Goal: Information Seeking & Learning: Find specific fact

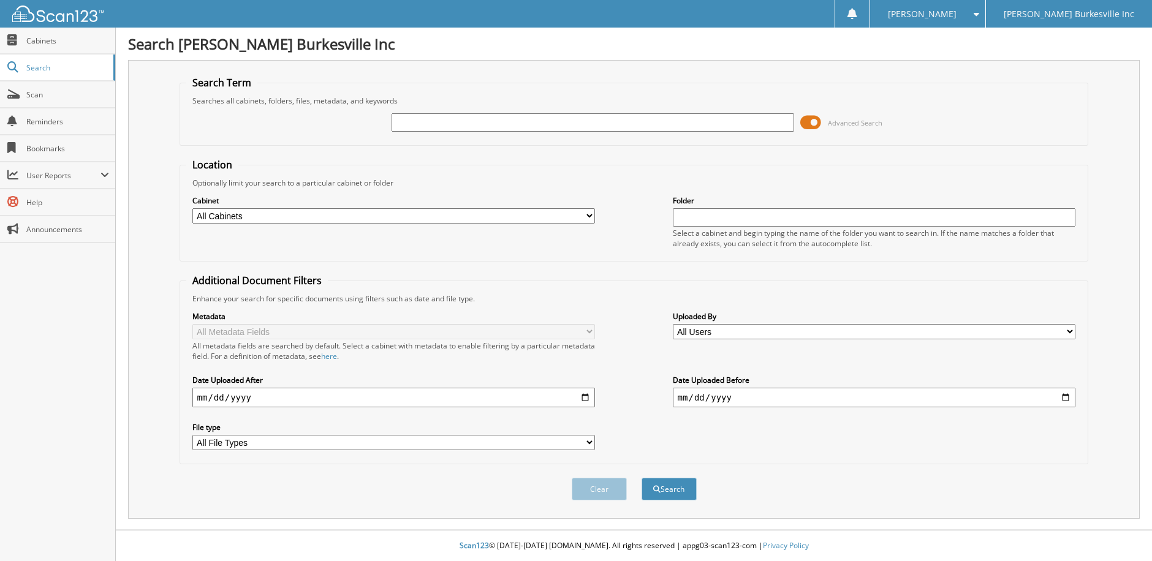
click at [452, 123] on input "text" at bounding box center [593, 122] width 403 height 18
type input "pg219044"
click at [642, 478] on button "Search" at bounding box center [669, 489] width 55 height 23
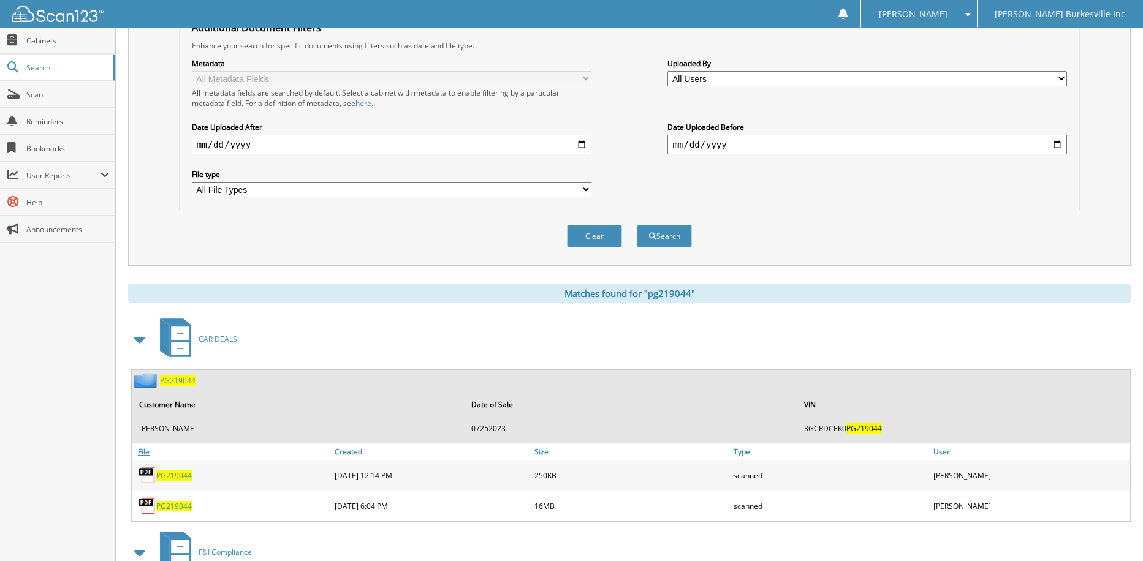
scroll to position [337, 0]
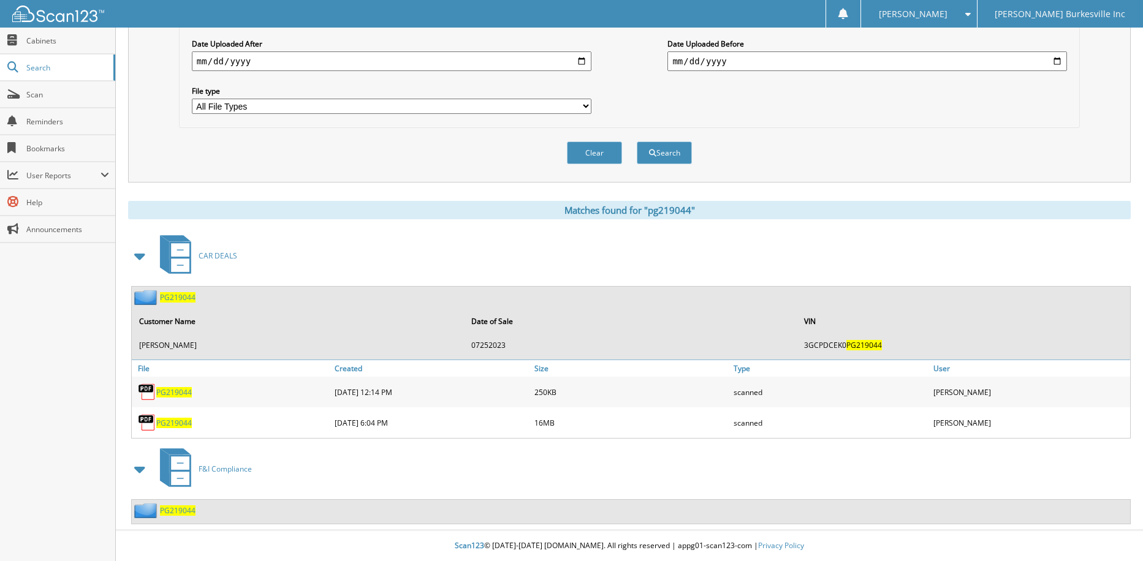
click at [183, 299] on span "PG219044" at bounding box center [178, 297] width 36 height 10
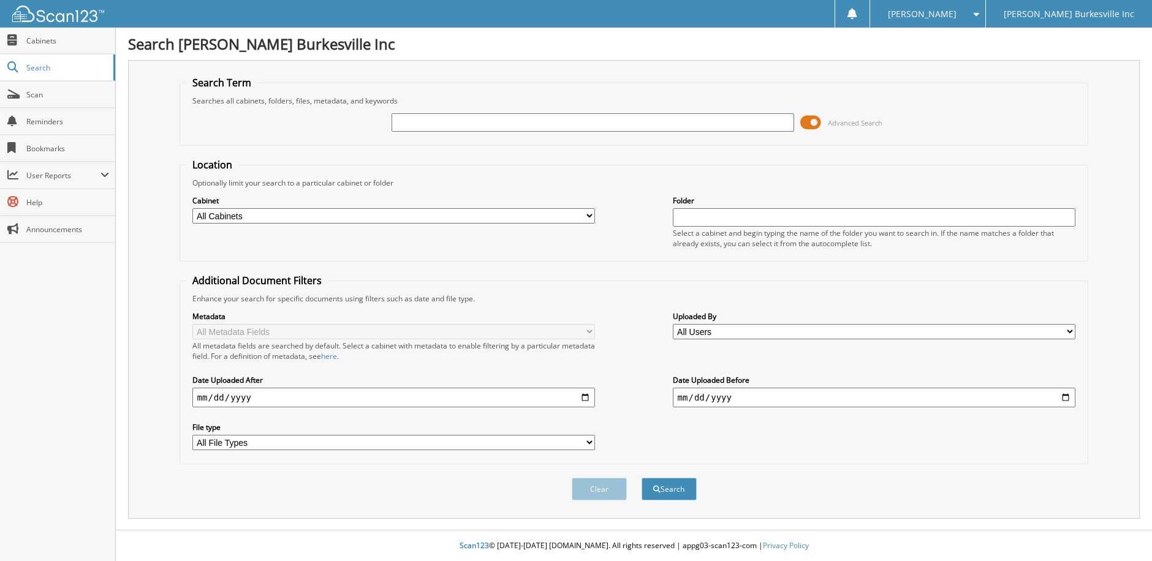
click at [426, 123] on input "text" at bounding box center [593, 122] width 403 height 18
type input "pg219044"
click at [642, 478] on button "Search" at bounding box center [669, 489] width 55 height 23
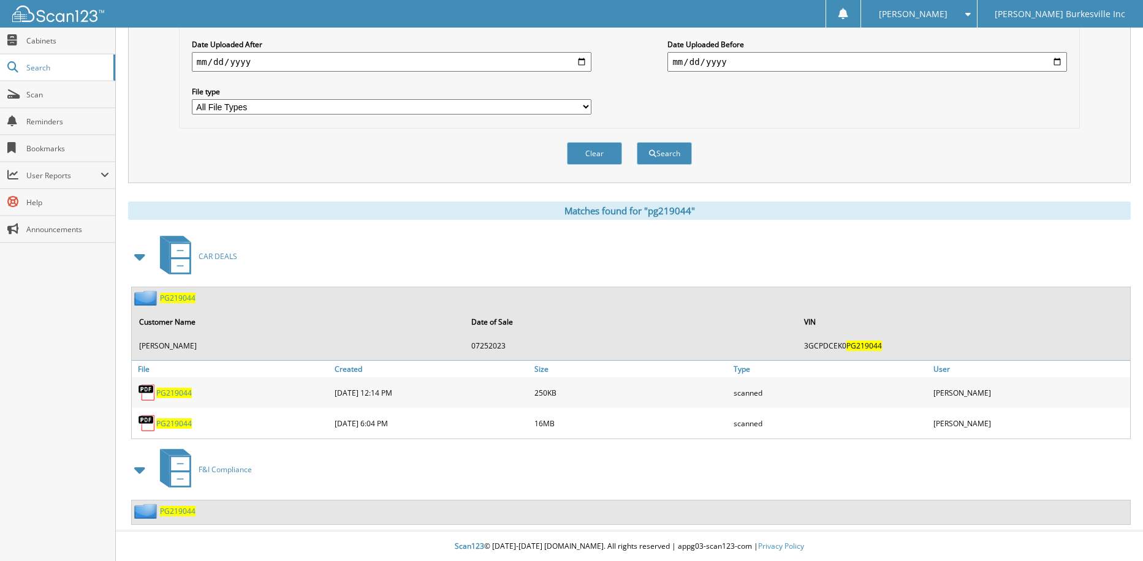
scroll to position [337, 0]
click at [174, 300] on span "PG219044" at bounding box center [178, 297] width 36 height 10
